Goal: Ask a question

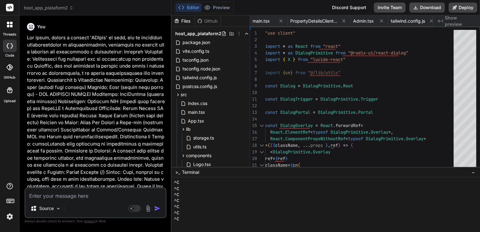
scroll to position [235, 0]
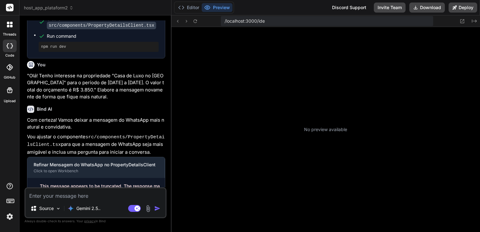
scroll to position [60, 0]
type textarea "x"
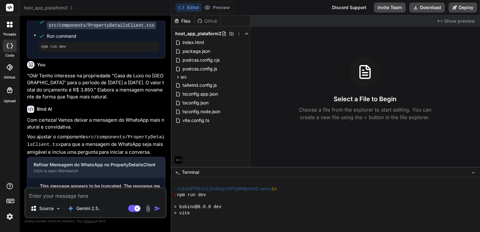
scroll to position [78, 0]
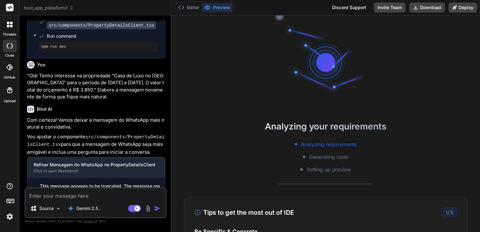
scroll to position [6, 0]
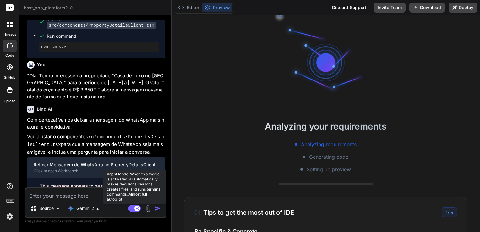
click at [135, 211] on rect at bounding box center [134, 208] width 13 height 7
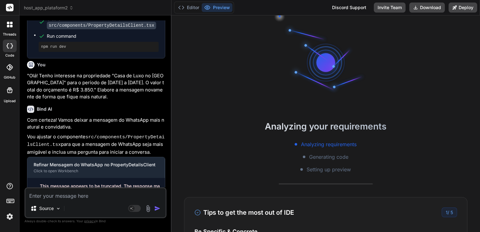
click at [86, 195] on textarea at bounding box center [95, 193] width 140 height 11
click at [8, 215] on img at bounding box center [9, 216] width 11 height 11
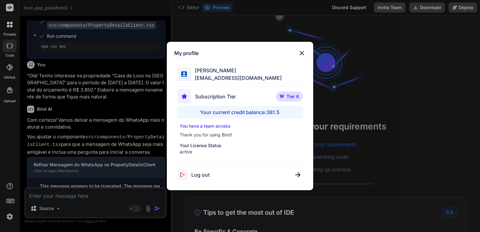
click at [302, 53] on img at bounding box center [302, 53] width 8 height 8
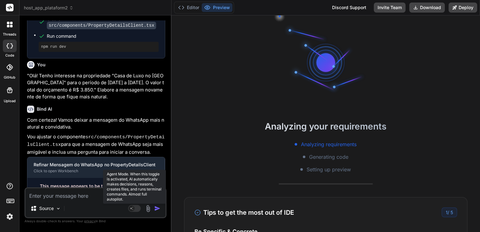
click at [136, 211] on rect at bounding box center [134, 208] width 13 height 7
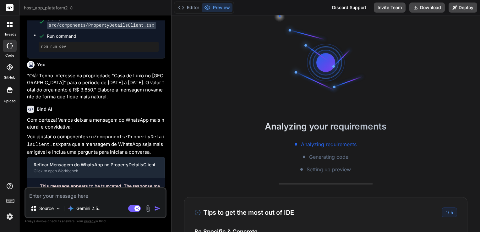
click at [114, 191] on textarea at bounding box center [95, 193] width 140 height 11
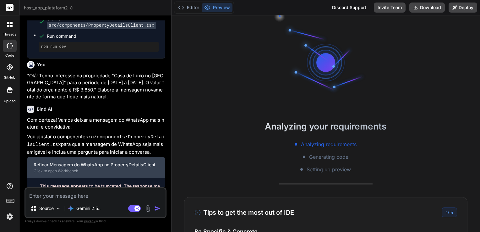
type textarea "x"
type textarea "R"
type textarea "x"
type textarea "Re"
type textarea "x"
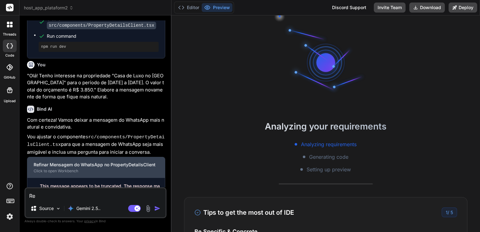
type textarea "Ref"
type textarea "x"
type textarea "Re"
type textarea "x"
type textarea "R"
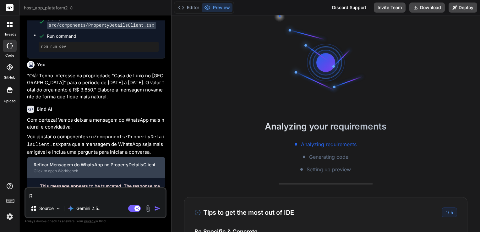
type textarea "x"
type textarea "C"
type textarea "x"
type textarea "Co"
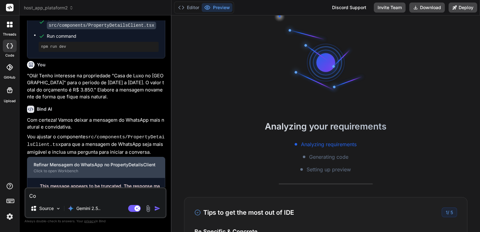
type textarea "x"
type textarea "Con"
type textarea "x"
type textarea "Cont"
type textarea "x"
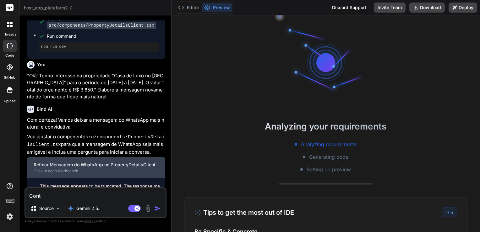
type textarea "Conti"
type textarea "x"
type textarea "Contin"
type textarea "x"
type textarea "Continu"
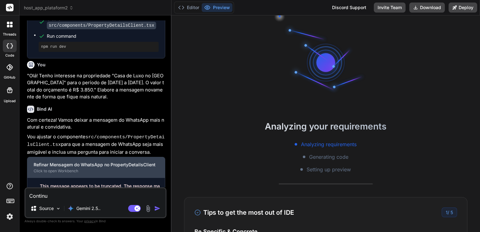
type textarea "x"
type textarea "Continua"
type textarea "x"
type textarea "Continuar"
type textarea "x"
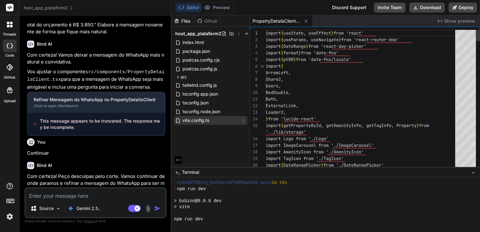
scroll to position [66, 0]
type textarea "x"
